Goal: Information Seeking & Learning: Learn about a topic

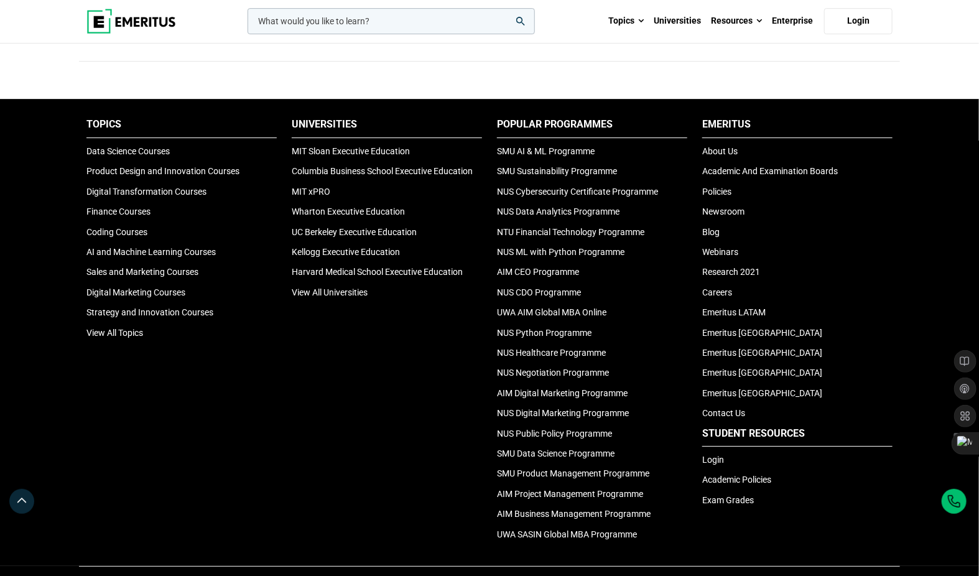
scroll to position [4101, 0]
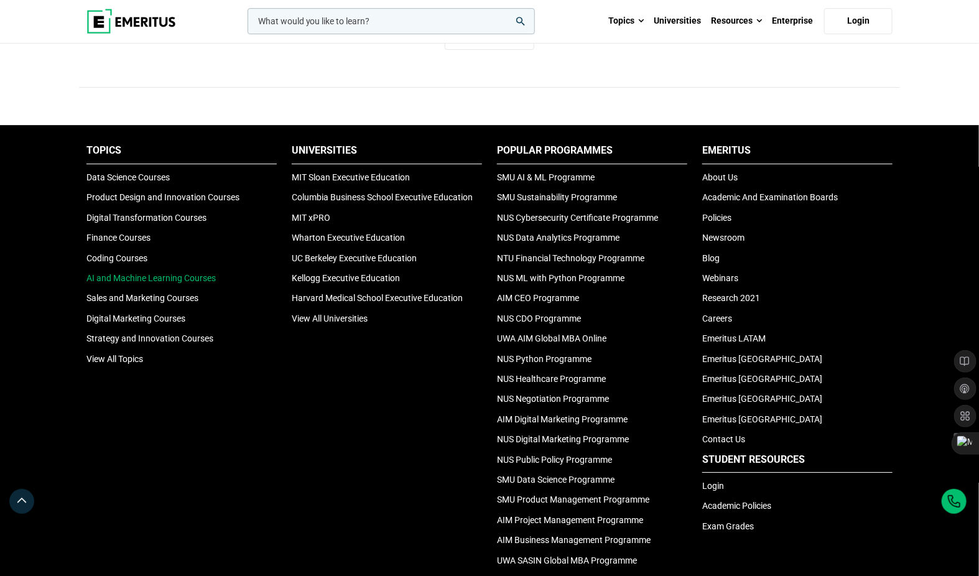
click at [169, 273] on link "AI and Machine Learning Courses" at bounding box center [150, 278] width 129 height 10
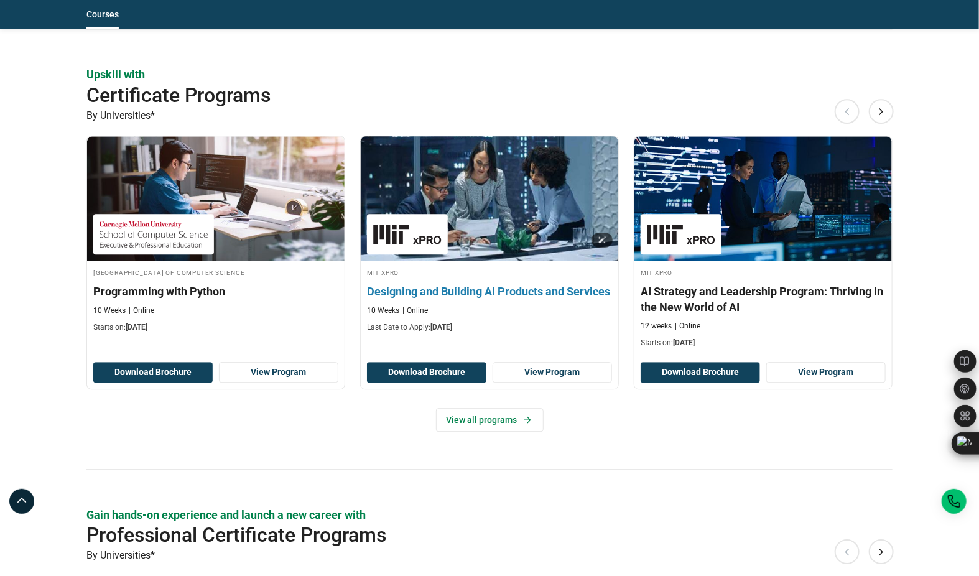
scroll to position [1375, 0]
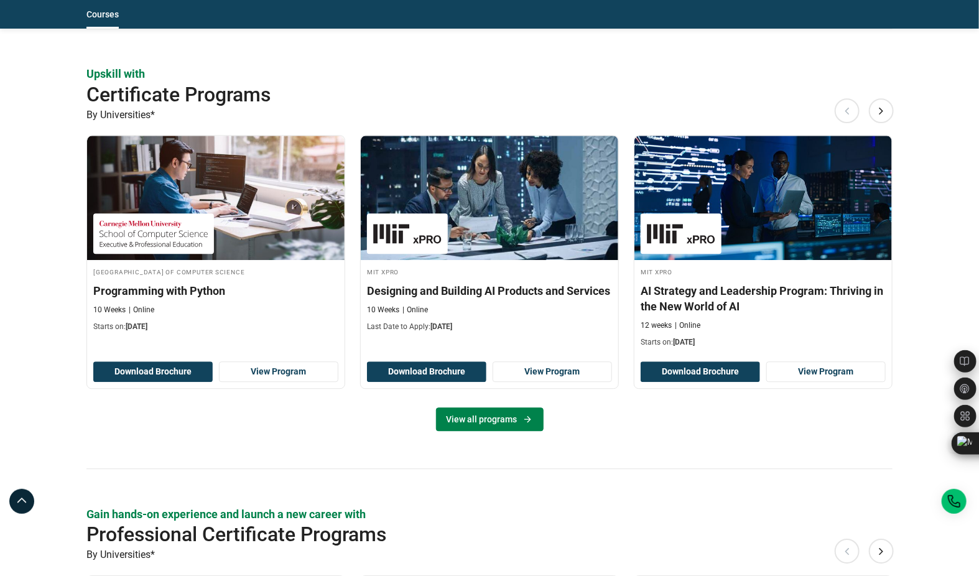
click at [498, 412] on link "View all programs" at bounding box center [490, 419] width 108 height 24
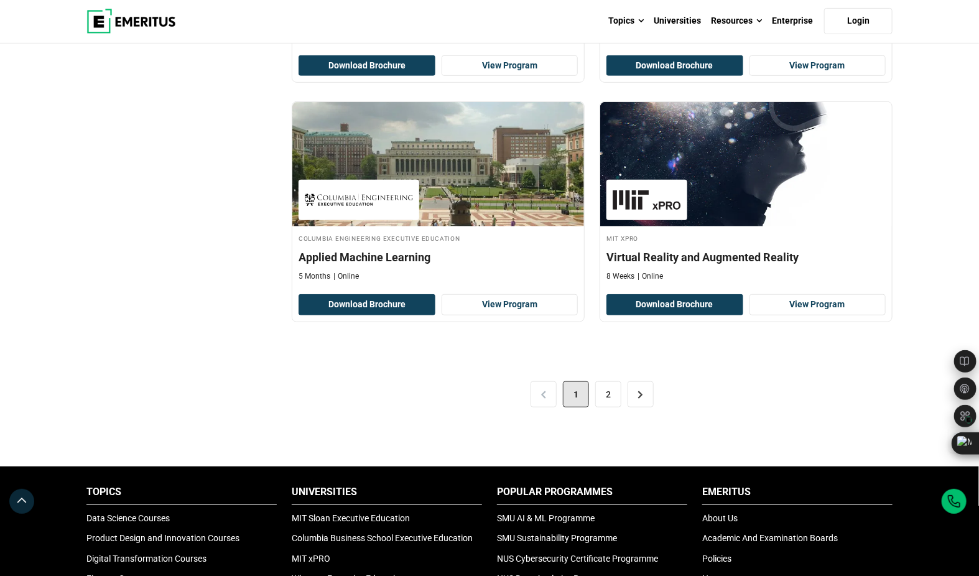
scroll to position [2498, 0]
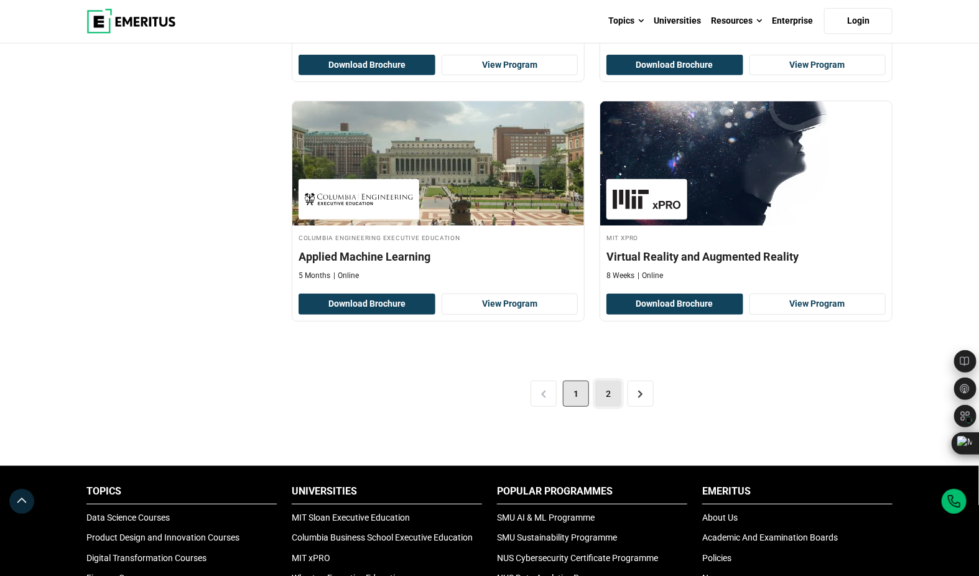
click at [608, 381] on link "2" at bounding box center [608, 394] width 26 height 26
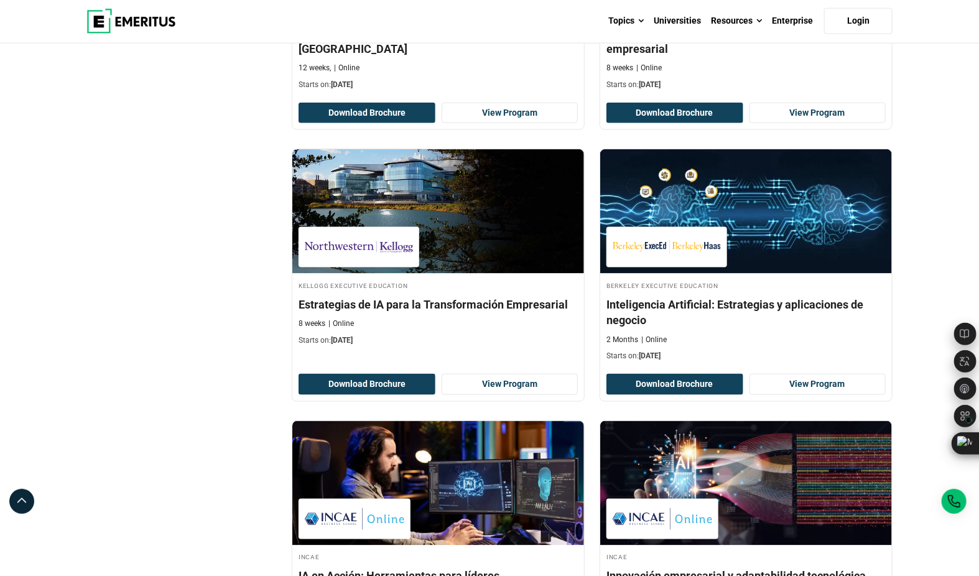
scroll to position [623, 0]
